Goal: Find specific page/section: Find specific page/section

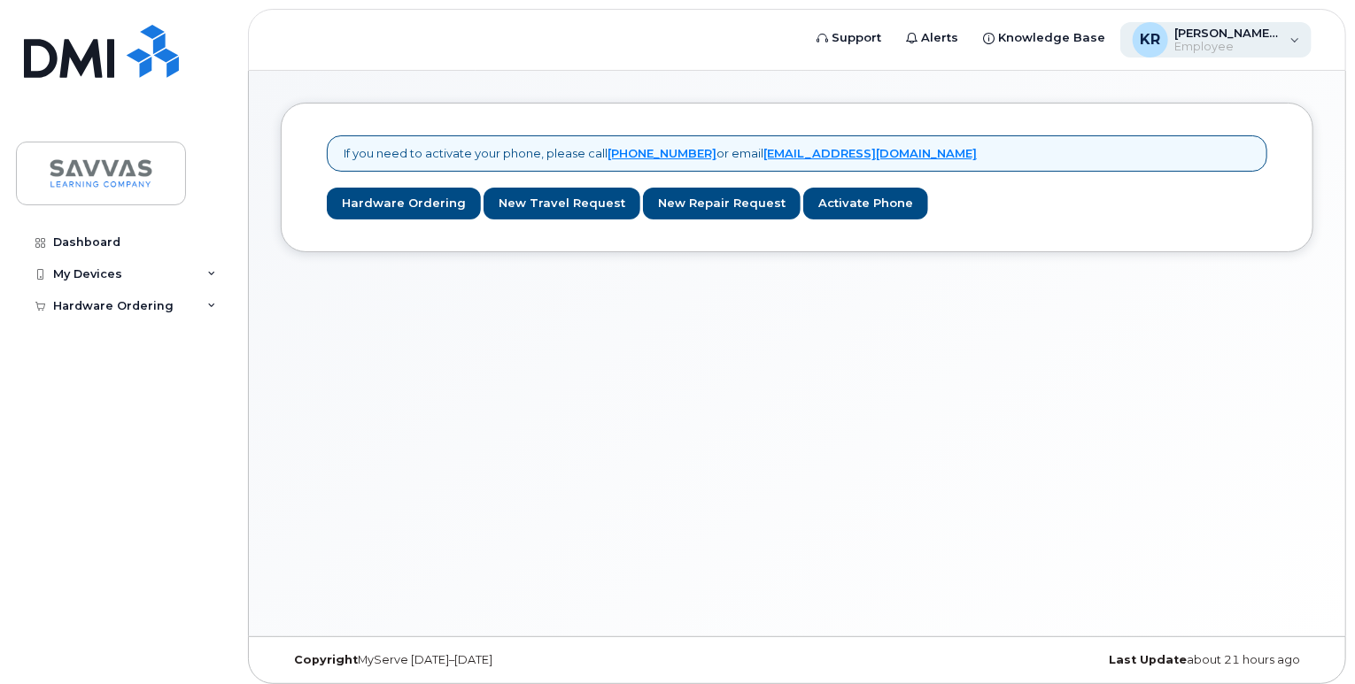
click at [1218, 40] on span "Employee" at bounding box center [1228, 47] width 106 height 14
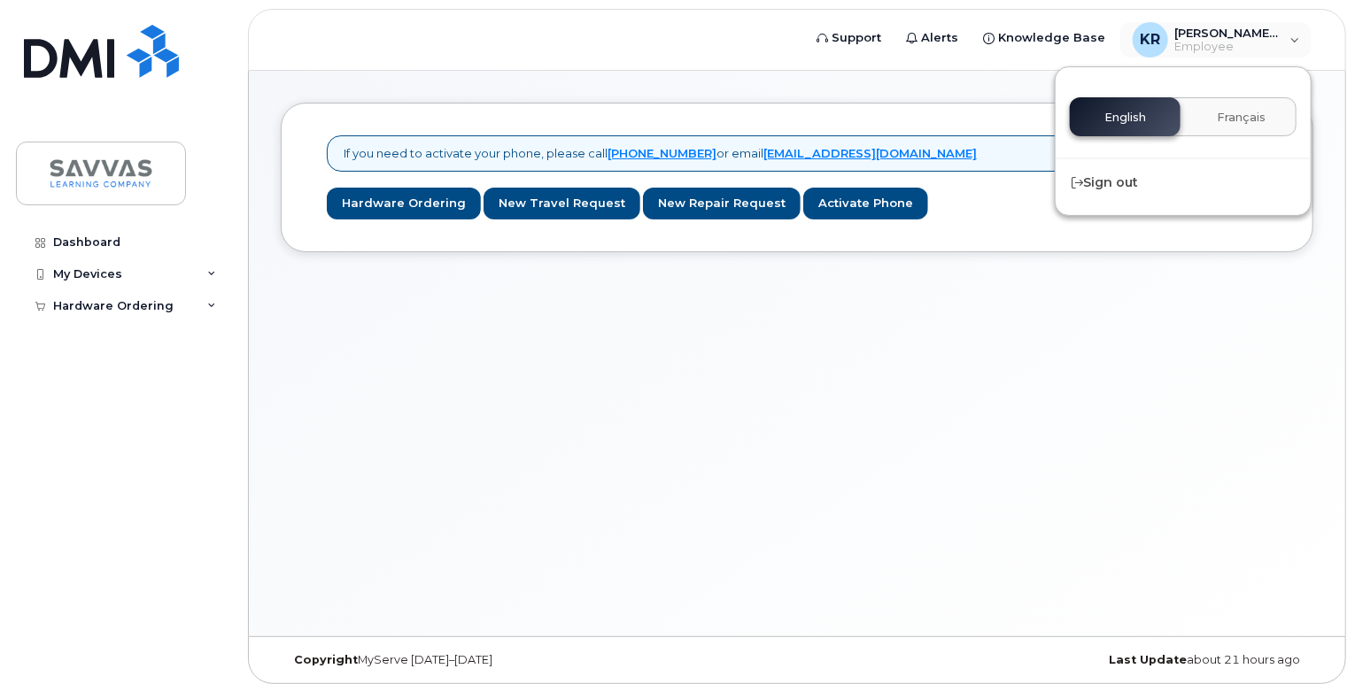
click at [1081, 335] on div "If you need to activate your phone, please call 1-877-689-8289 or email mobilit…" at bounding box center [797, 354] width 1096 height 566
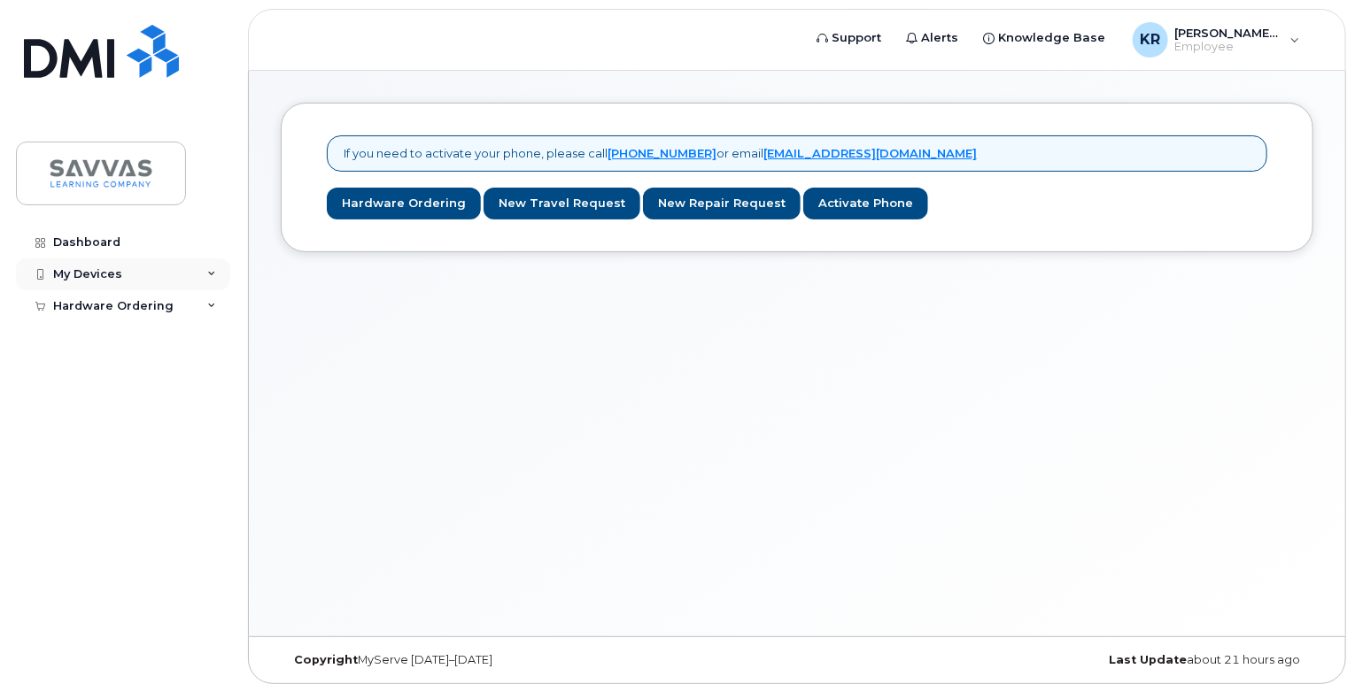
click at [208, 275] on icon at bounding box center [211, 274] width 9 height 9
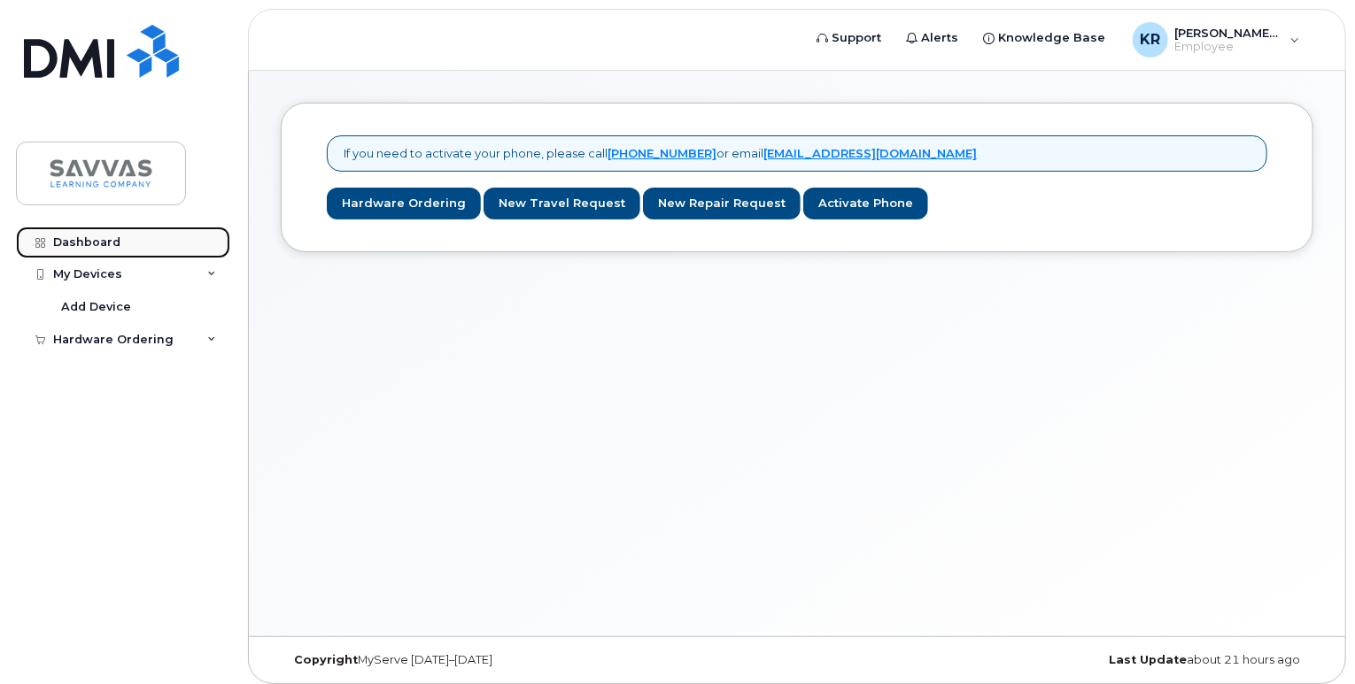
click at [100, 249] on div "Dashboard" at bounding box center [86, 243] width 67 height 14
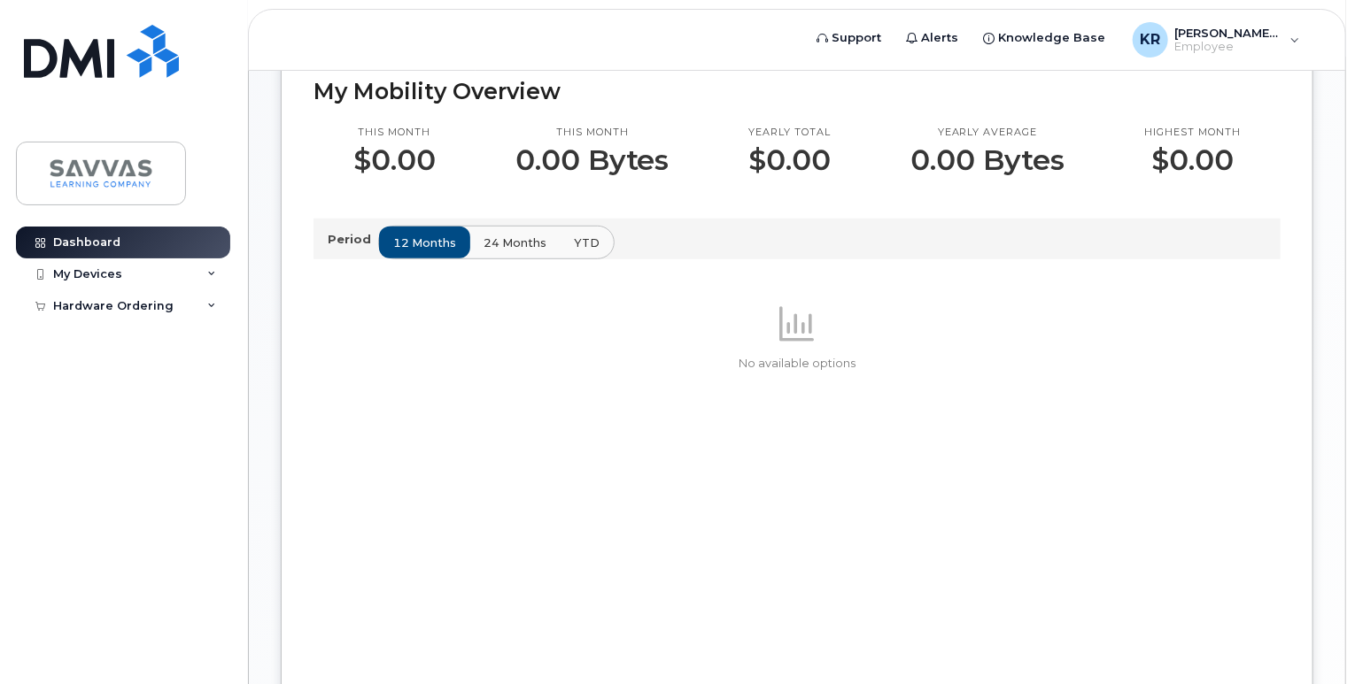
scroll to position [497, 0]
